Goal: Information Seeking & Learning: Learn about a topic

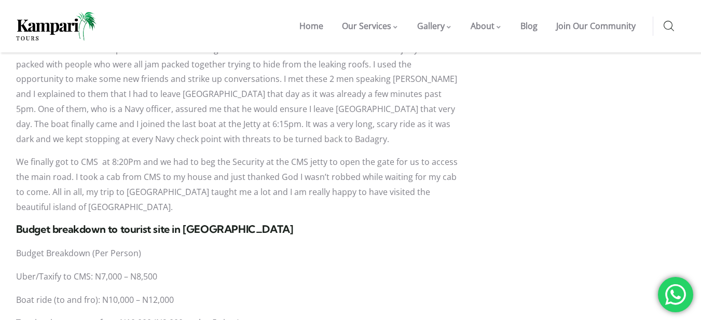
scroll to position [2282, 0]
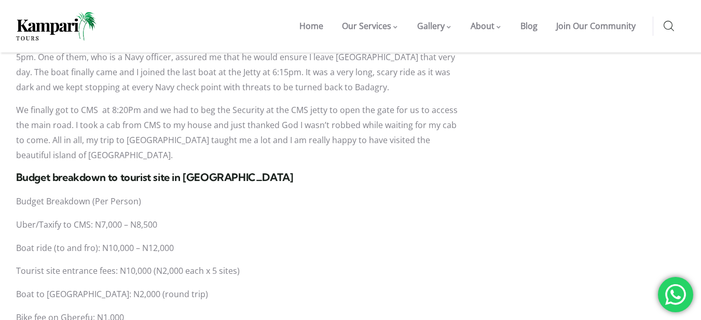
click at [190, 264] on p "Tourist site entrance fees: N10,000 (N2,000 each x 5 sites)" at bounding box center [237, 271] width 443 height 15
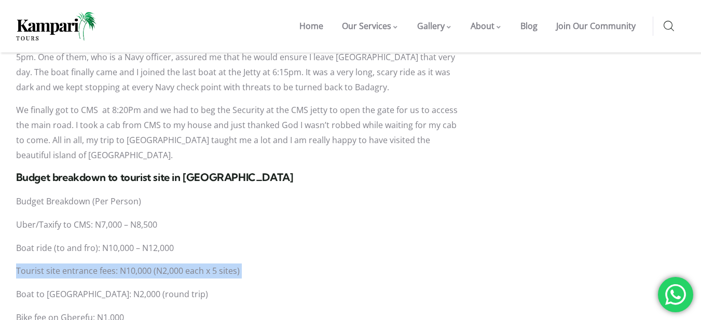
click at [190, 264] on p "Tourist site entrance fees: N10,000 (N2,000 each x 5 sites)" at bounding box center [237, 271] width 443 height 15
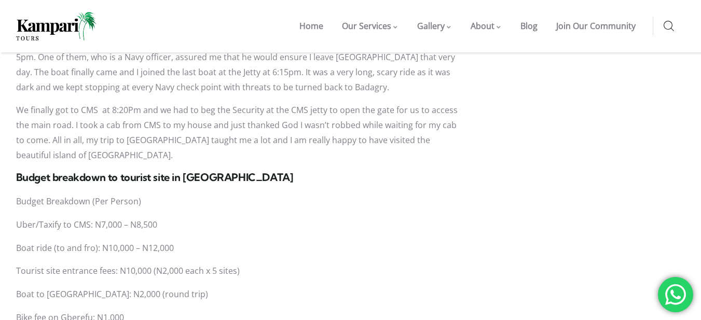
click at [126, 287] on p "Boat to [GEOGRAPHIC_DATA]: N2,000 (round trip)" at bounding box center [237, 294] width 443 height 15
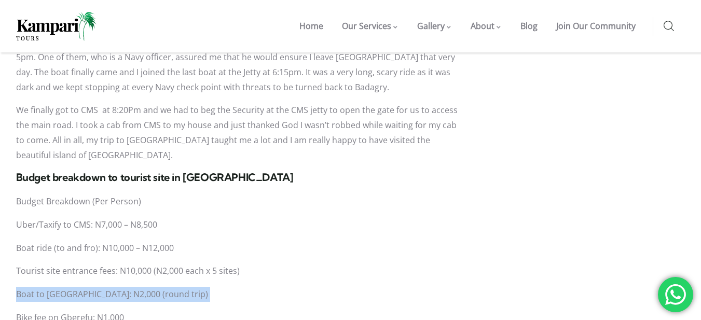
click at [126, 287] on p "Boat to [GEOGRAPHIC_DATA]: N2,000 (round trip)" at bounding box center [237, 294] width 443 height 15
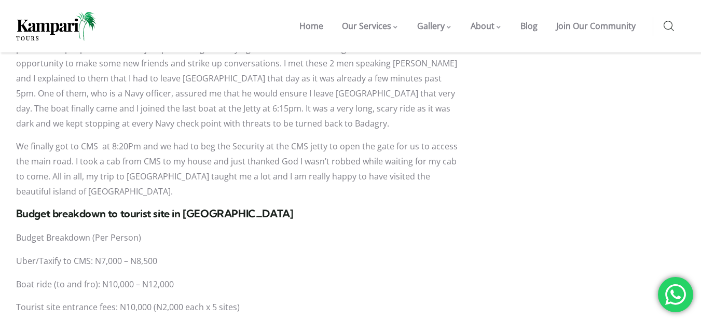
scroll to position [2231, 0]
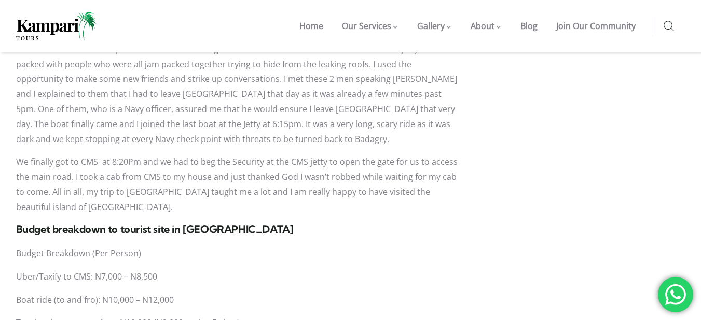
click at [149, 293] on p "Boat ride (to and fro): N10,000 – N12,000" at bounding box center [237, 300] width 443 height 15
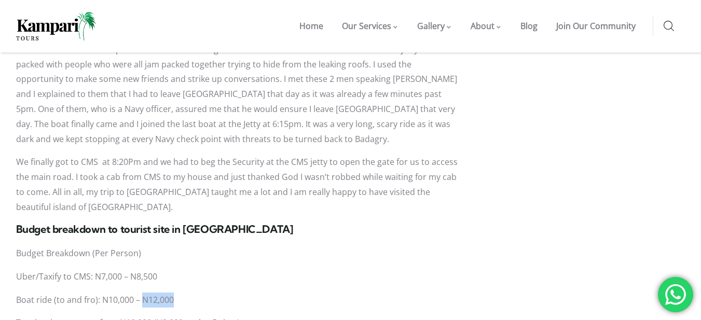
click at [149, 293] on p "Boat ride (to and fro): N10,000 – N12,000" at bounding box center [237, 300] width 443 height 15
click at [142, 269] on p "Uber/Taxify to CMS: N7,000 – N8,500" at bounding box center [237, 276] width 443 height 15
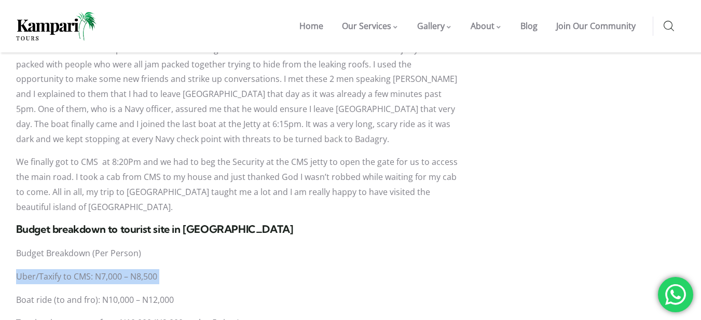
click at [142, 269] on p "Uber/Taxify to CMS: N7,000 – N8,500" at bounding box center [237, 276] width 443 height 15
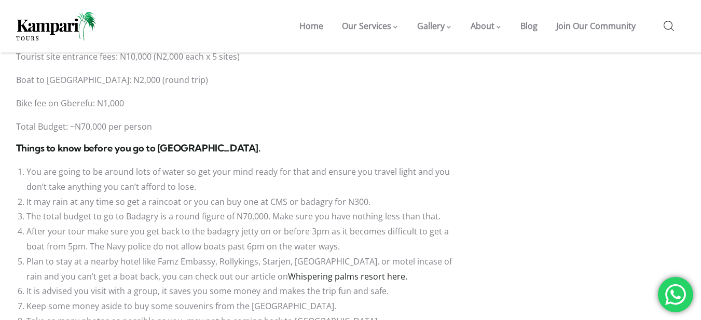
scroll to position [2490, 0]
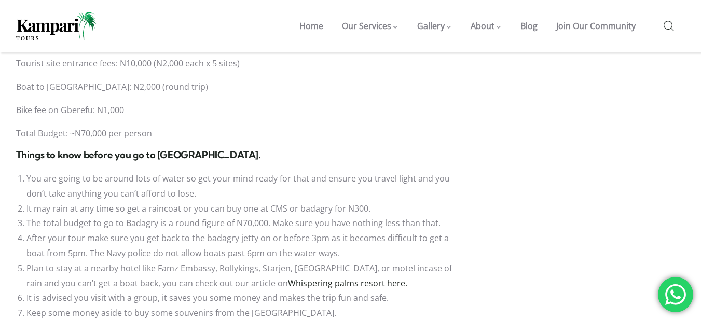
click at [48, 261] on li "Plan to stay at a nearby hotel like Famz Embassy, Rollykings, Starjen, [GEOGRAP…" at bounding box center [242, 276] width 433 height 30
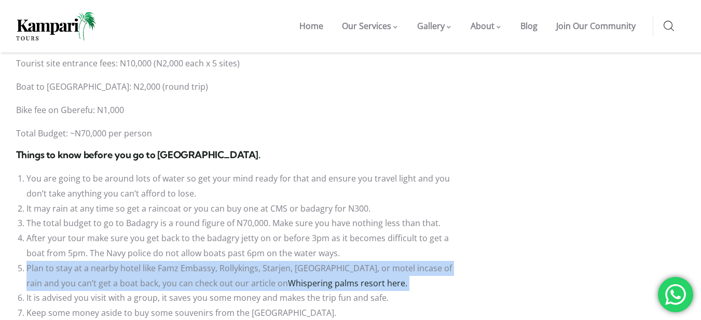
click at [48, 261] on li "Plan to stay at a nearby hotel like Famz Embassy, Rollykings, Starjen, [GEOGRAP…" at bounding box center [242, 276] width 433 height 30
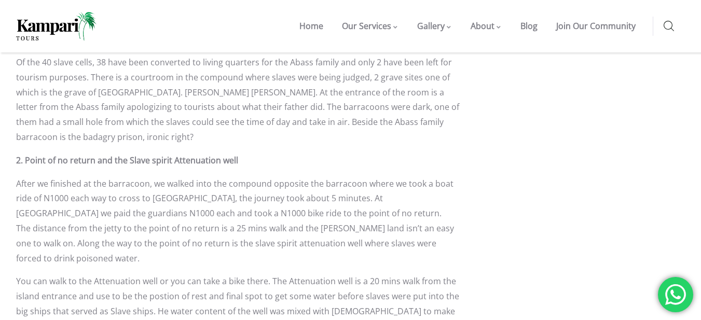
scroll to position [1297, 0]
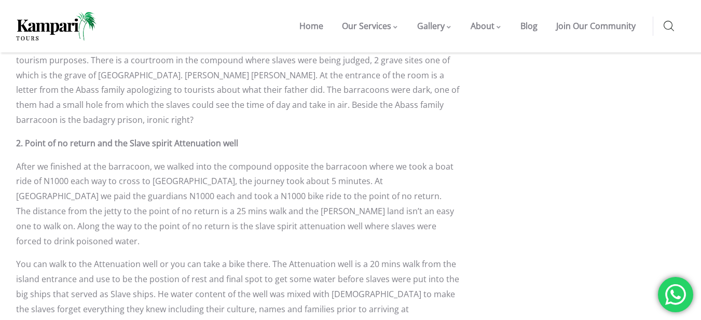
click at [261, 159] on p "After we finished at the barracoon, we walked into the compound opposite the ba…" at bounding box center [237, 204] width 443 height 90
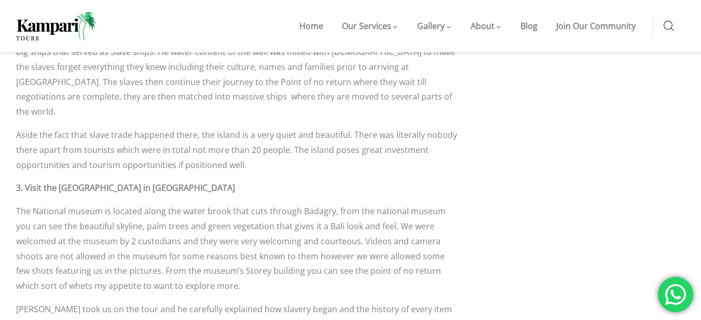
scroll to position [1608, 0]
